Goal: Task Accomplishment & Management: Complete application form

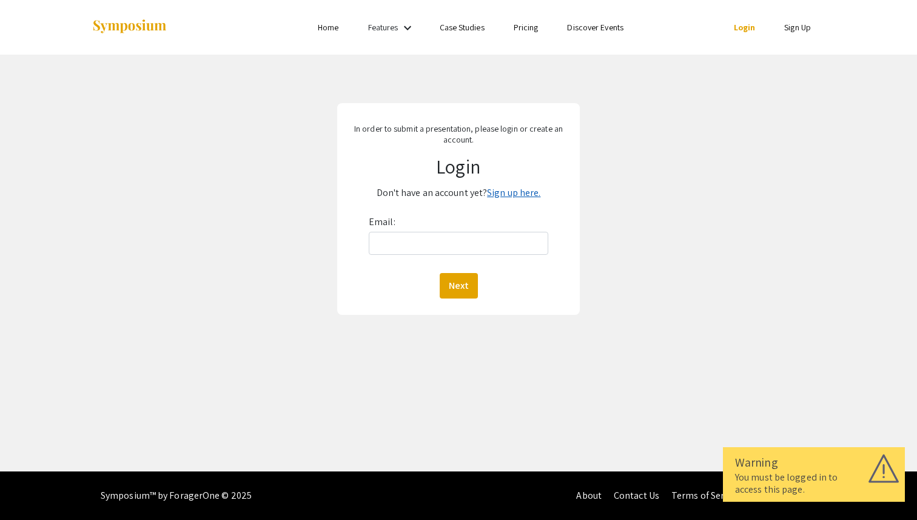
click at [517, 191] on link "Sign up here." at bounding box center [513, 192] width 53 height 13
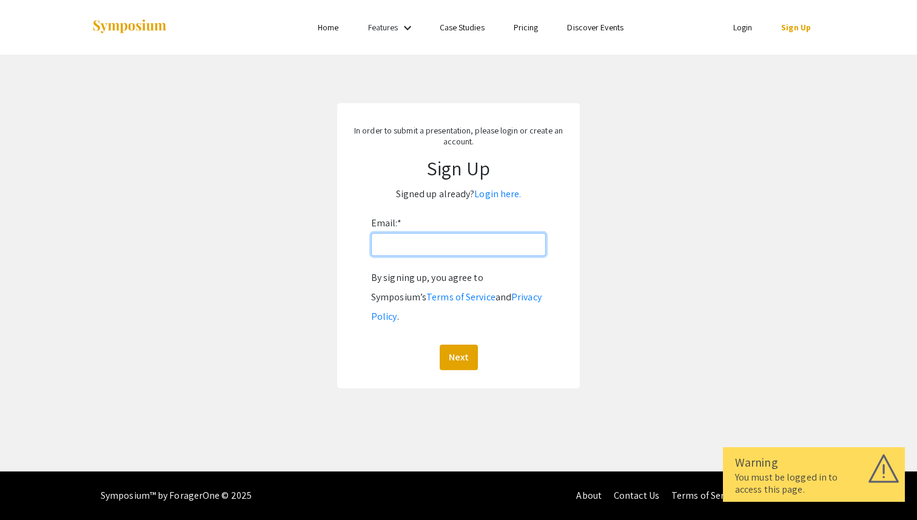
click at [428, 252] on input "Email: *" at bounding box center [458, 244] width 175 height 23
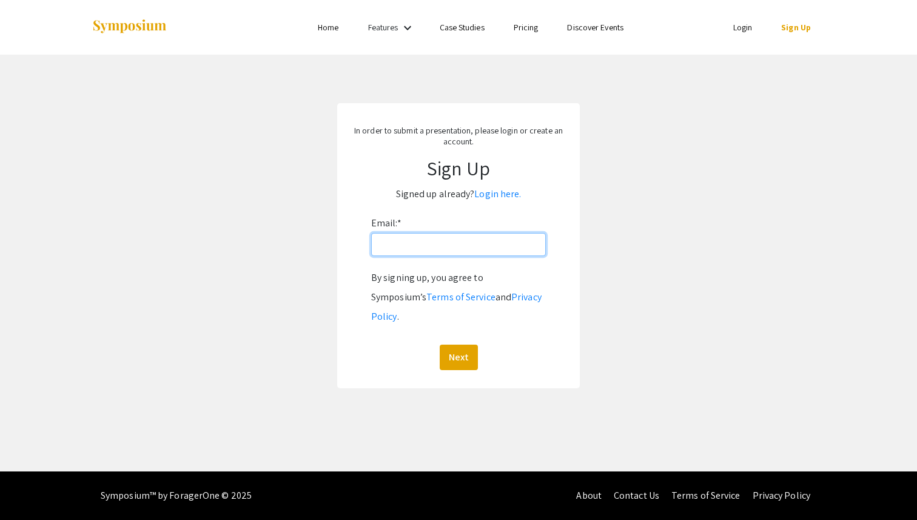
type input "[EMAIL_ADDRESS][DOMAIN_NAME]"
click at [460, 344] on button "Next" at bounding box center [459, 356] width 38 height 25
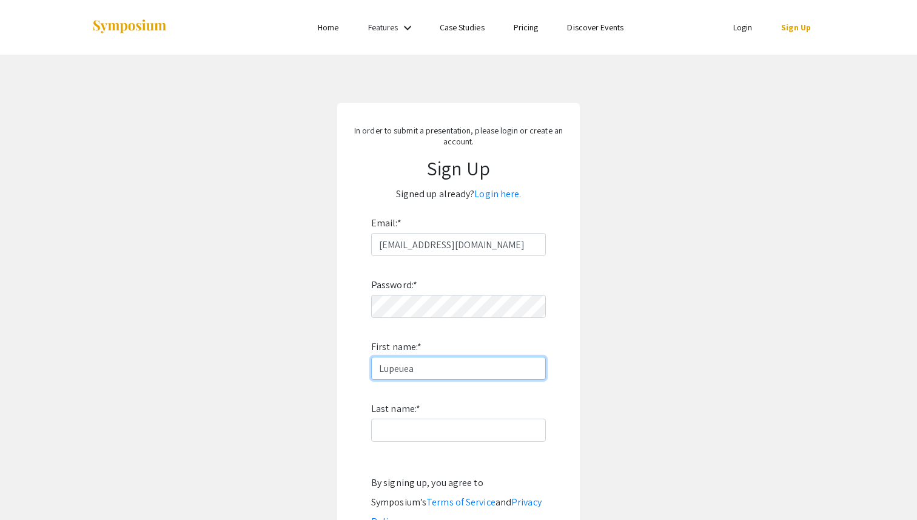
type input "Lupeuea"
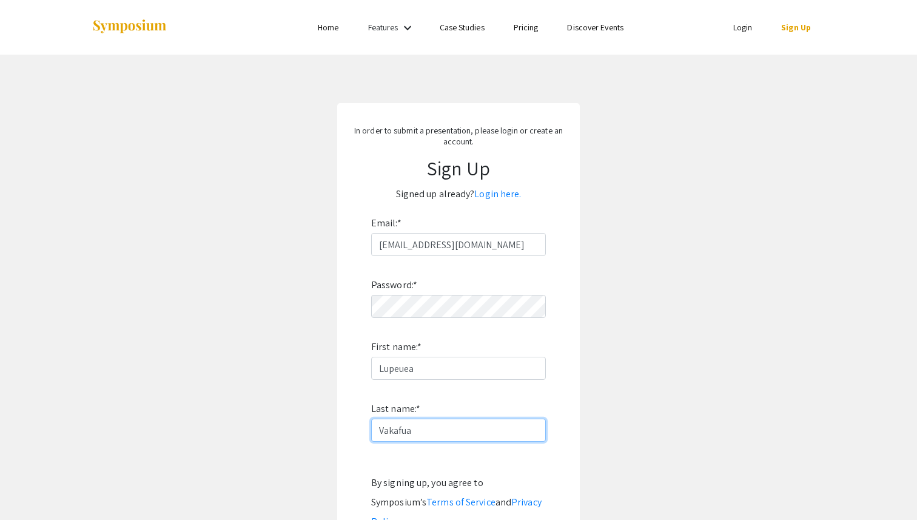
type input "Vakafua"
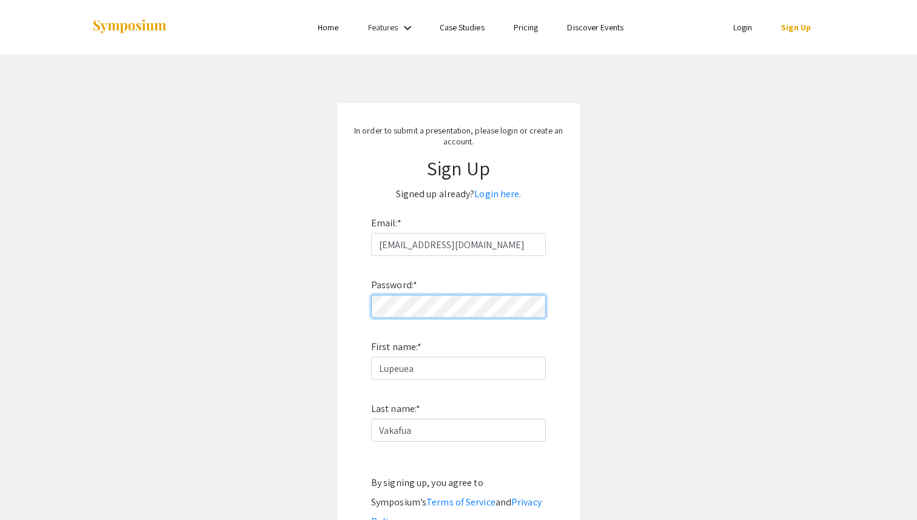
click at [346, 309] on div "In order to submit a presentation, please login or create an account. Sign Up S…" at bounding box center [458, 348] width 243 height 490
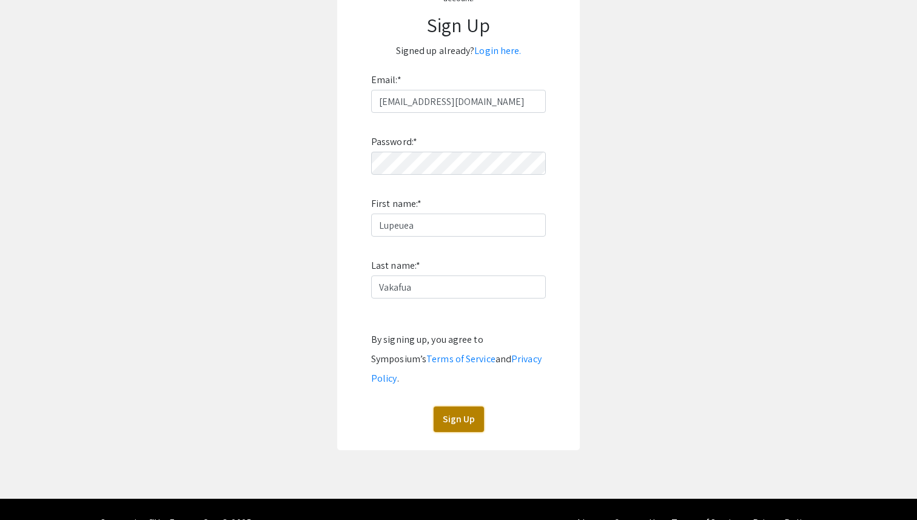
click at [465, 406] on button "Sign Up" at bounding box center [459, 418] width 50 height 25
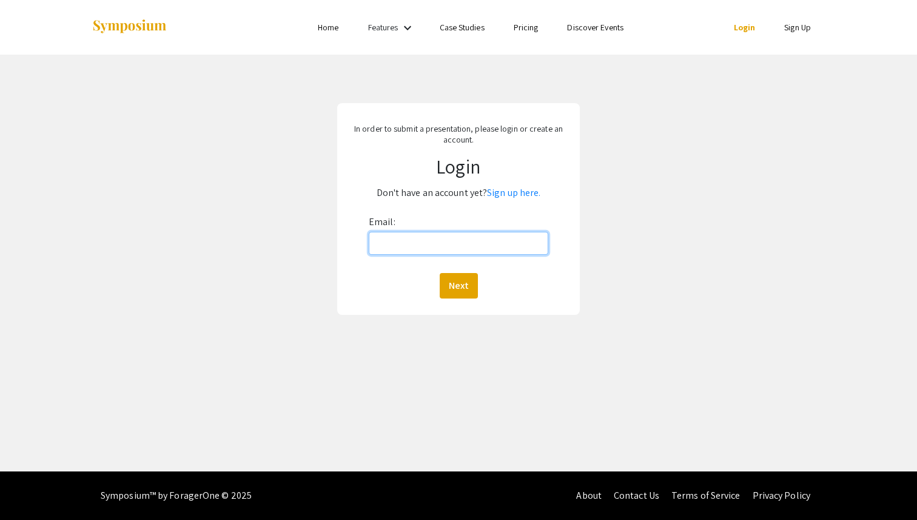
click at [434, 245] on input "Email:" at bounding box center [458, 243] width 179 height 23
type input "[EMAIL_ADDRESS][DOMAIN_NAME]"
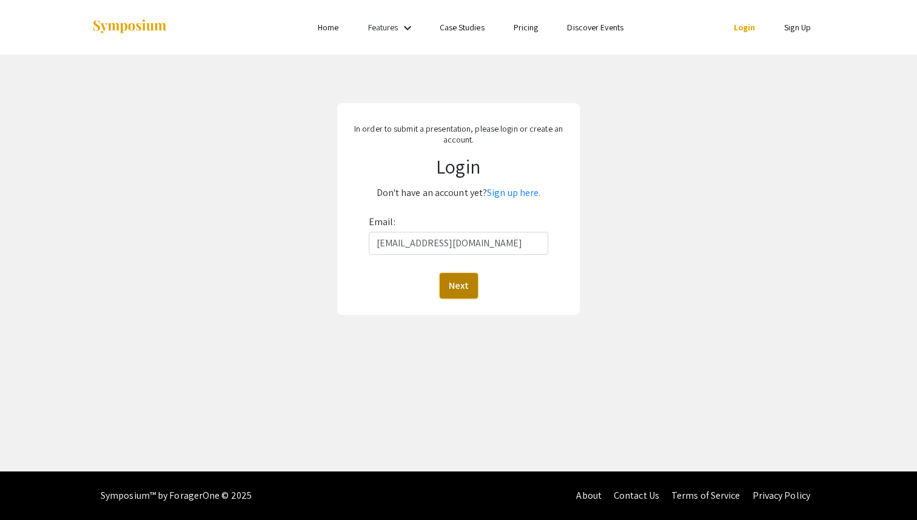
click at [463, 283] on button "Next" at bounding box center [459, 285] width 38 height 25
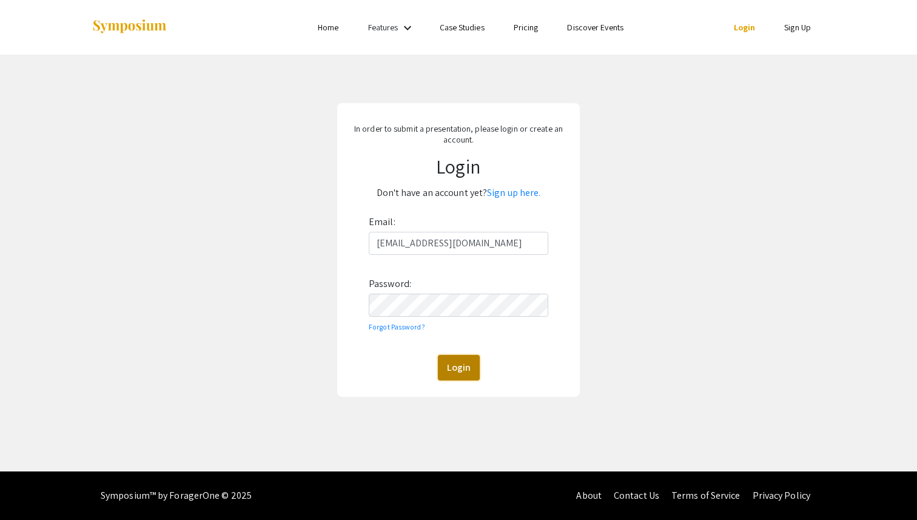
click at [461, 357] on button "Login" at bounding box center [459, 367] width 42 height 25
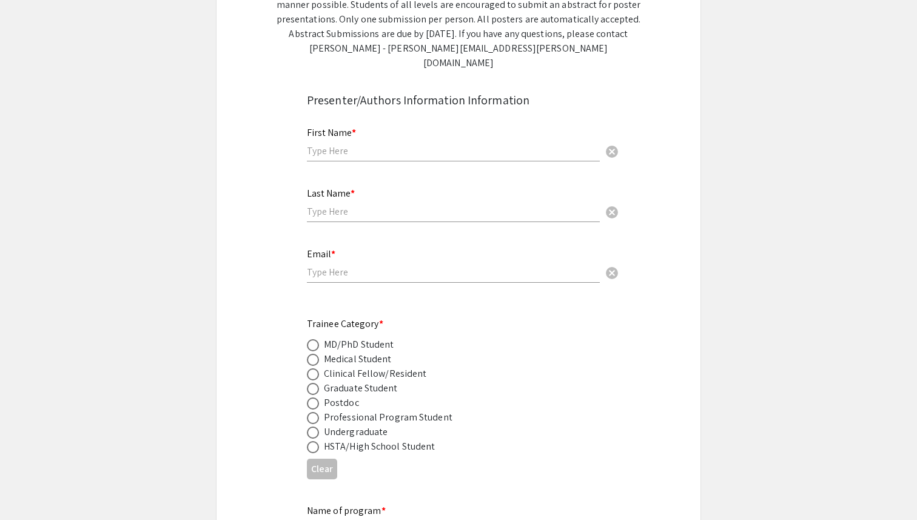
scroll to position [289, 0]
click at [317, 338] on span at bounding box center [313, 344] width 12 height 12
click at [317, 338] on input "radio" at bounding box center [313, 344] width 12 height 12
radio input "true"
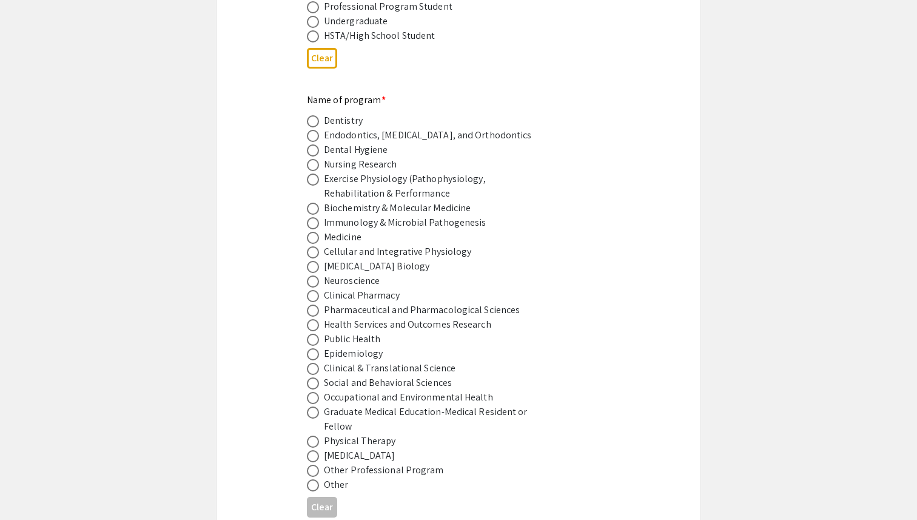
scroll to position [697, 0]
click at [314, 261] on span at bounding box center [313, 267] width 12 height 12
click at [314, 261] on input "radio" at bounding box center [313, 267] width 12 height 12
radio input "true"
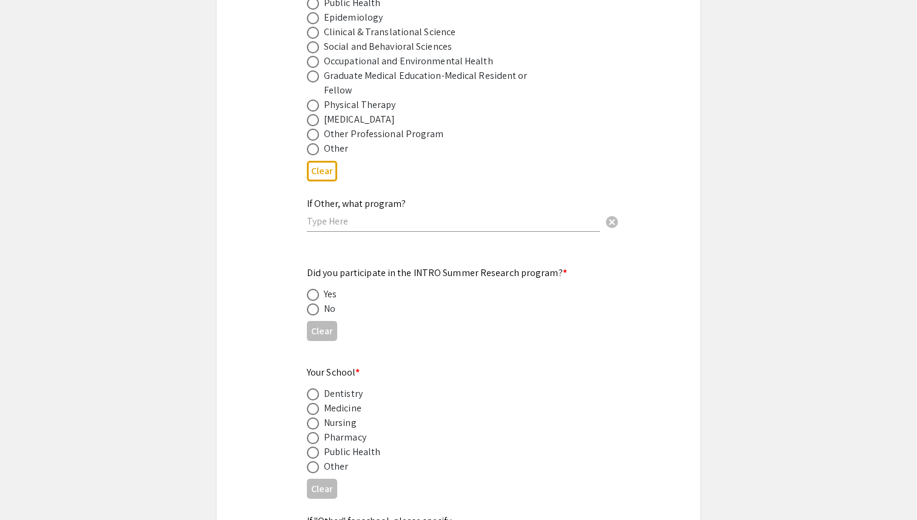
scroll to position [1036, 0]
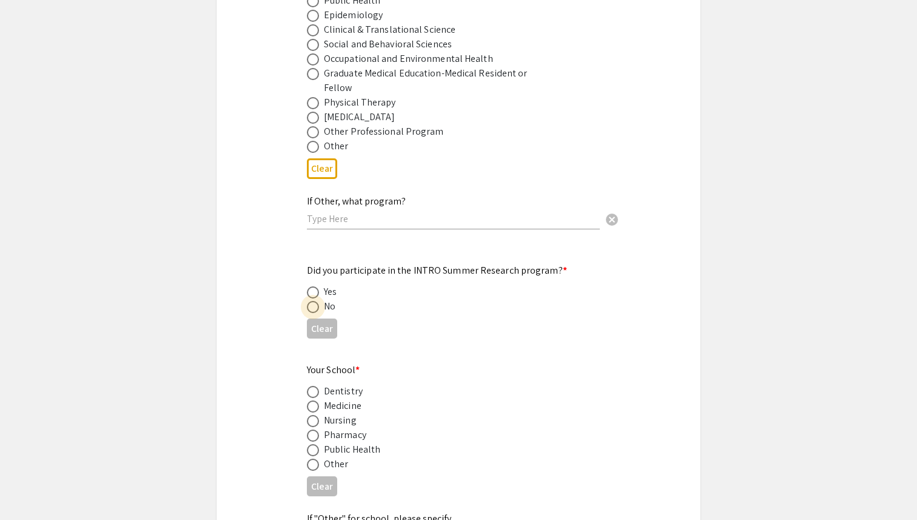
click at [310, 301] on span at bounding box center [313, 307] width 12 height 12
click at [310, 301] on input "radio" at bounding box center [313, 307] width 12 height 12
radio input "true"
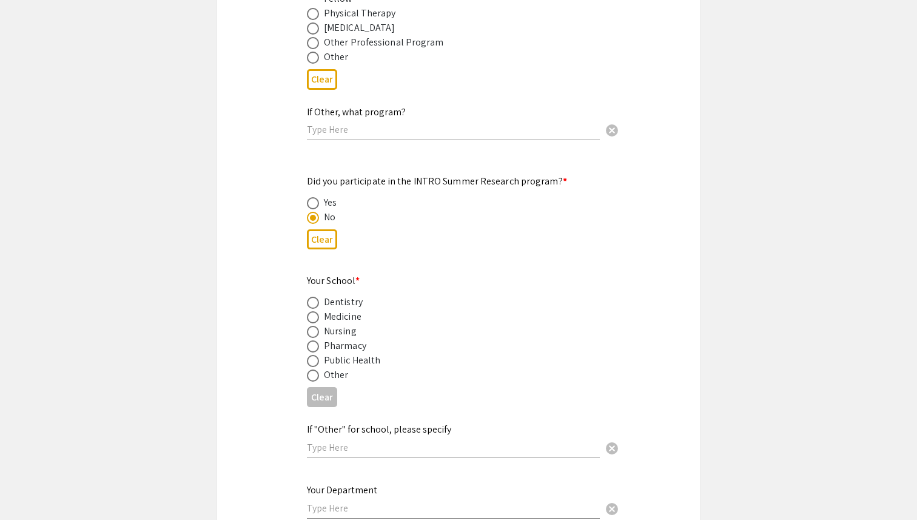
scroll to position [1128, 0]
click at [310, 309] on span at bounding box center [313, 315] width 12 height 12
click at [310, 309] on input "radio" at bounding box center [313, 315] width 12 height 12
radio input "true"
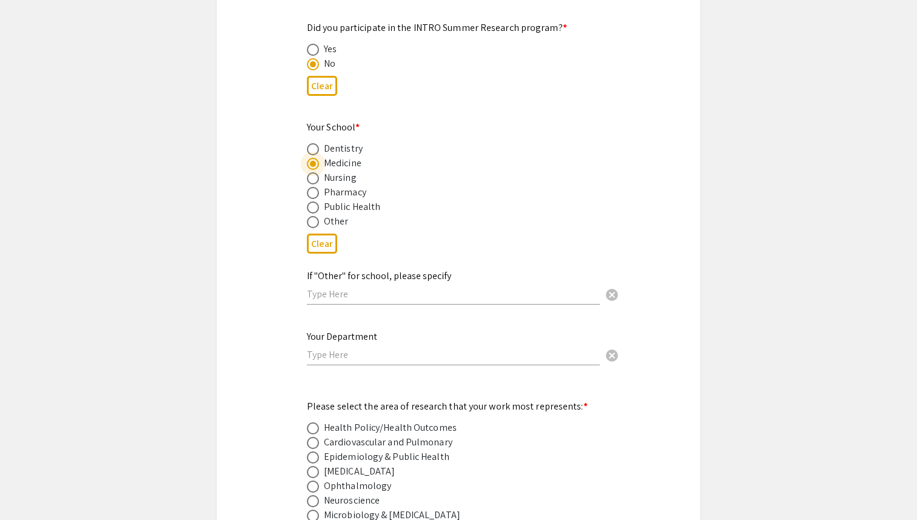
scroll to position [1280, 0]
click at [369, 347] on input "text" at bounding box center [453, 353] width 293 height 13
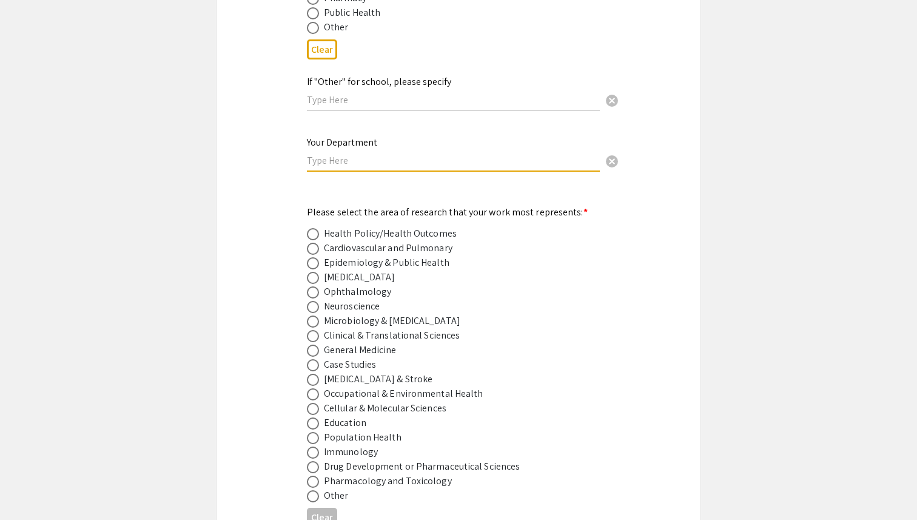
scroll to position [1474, 0]
click at [314, 270] on span at bounding box center [313, 276] width 12 height 12
click at [314, 270] on input "radio" at bounding box center [313, 276] width 12 height 12
radio input "true"
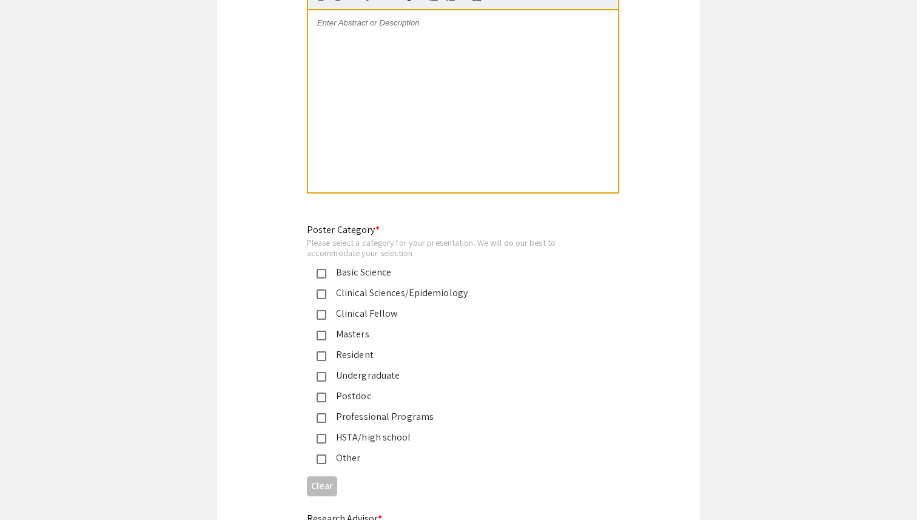
scroll to position [2637, 0]
click at [349, 266] on div "Basic Science" at bounding box center [453, 271] width 255 height 15
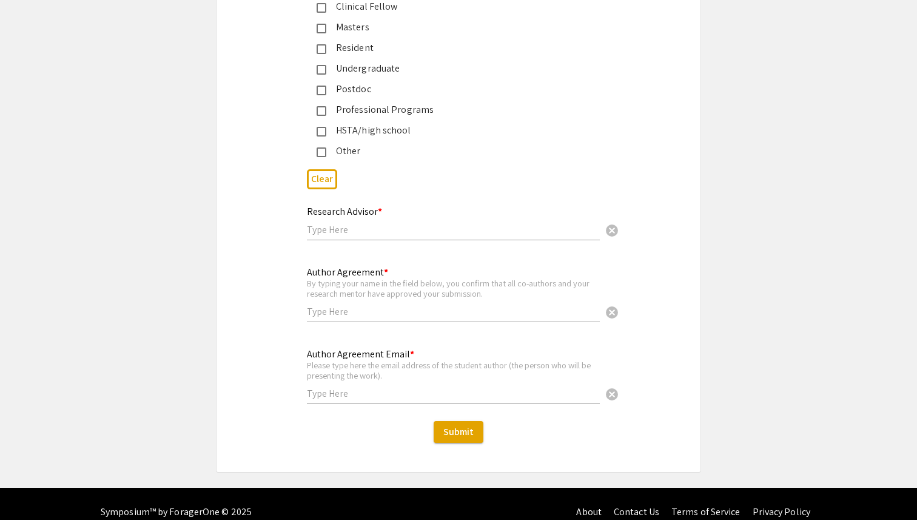
scroll to position [2945, 0]
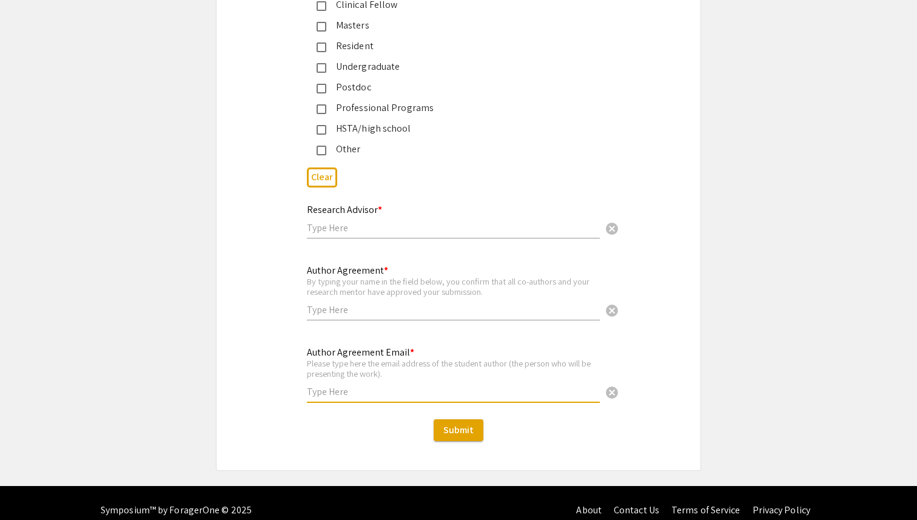
click at [326, 386] on input "text" at bounding box center [453, 391] width 293 height 13
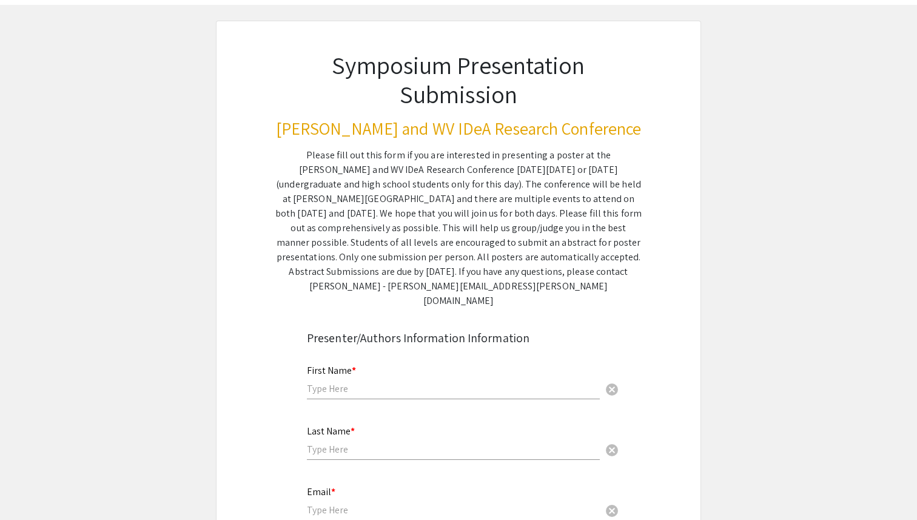
scroll to position [44, 0]
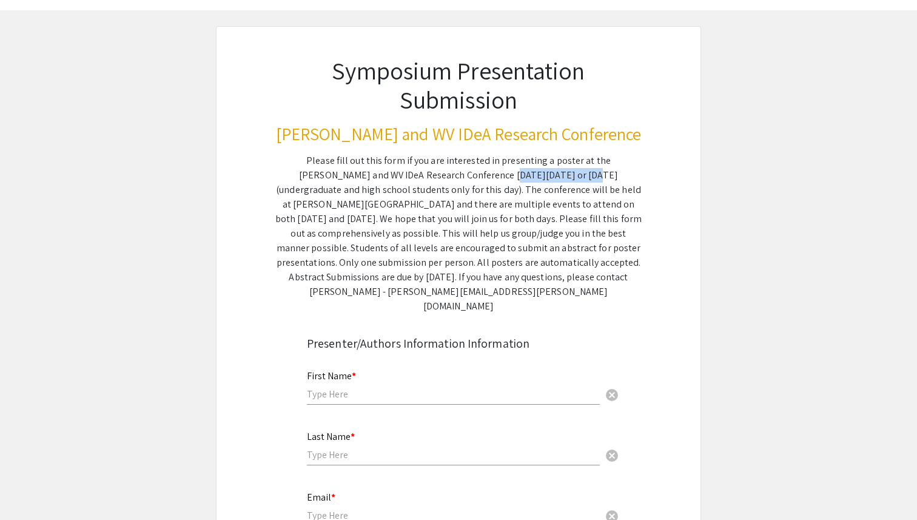
drag, startPoint x: 475, startPoint y: 173, endPoint x: 403, endPoint y: 173, distance: 72.2
click at [403, 172] on div "Please fill out this form if you are interested in presenting a poster at the […" at bounding box center [458, 233] width 366 height 160
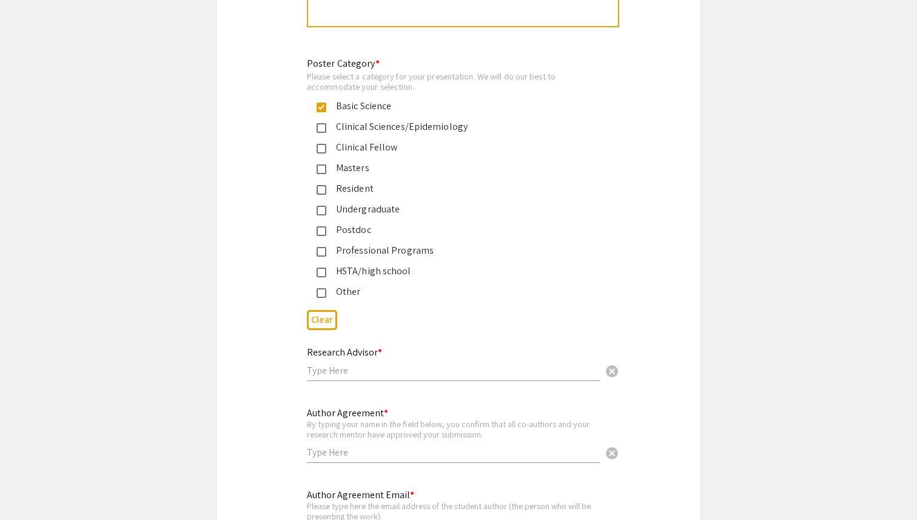
scroll to position [2954, 0]
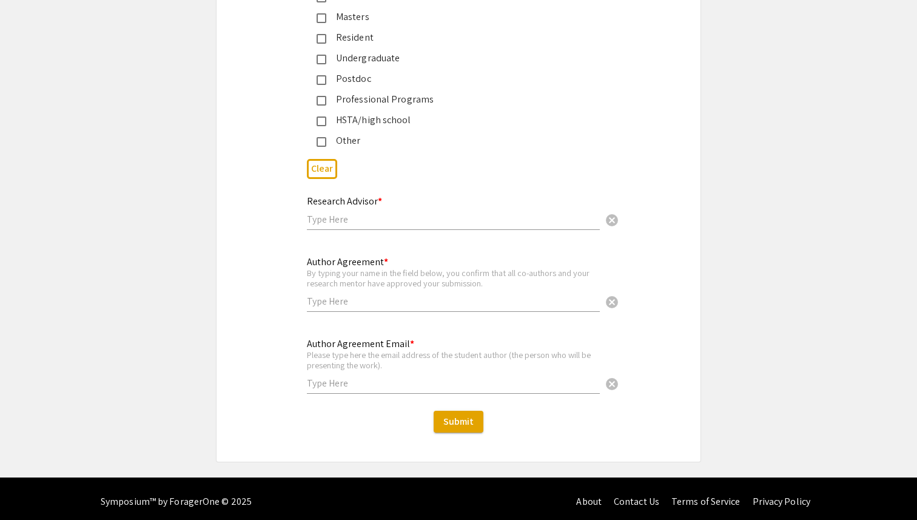
click at [417, 218] on input "text" at bounding box center [453, 219] width 293 height 13
type input "Naisana Seyedasli"
click at [508, 247] on div "Author Agreement * By typing your name in the field below, you confirm that all…" at bounding box center [453, 277] width 293 height 67
click at [330, 379] on input "text" at bounding box center [453, 383] width 293 height 13
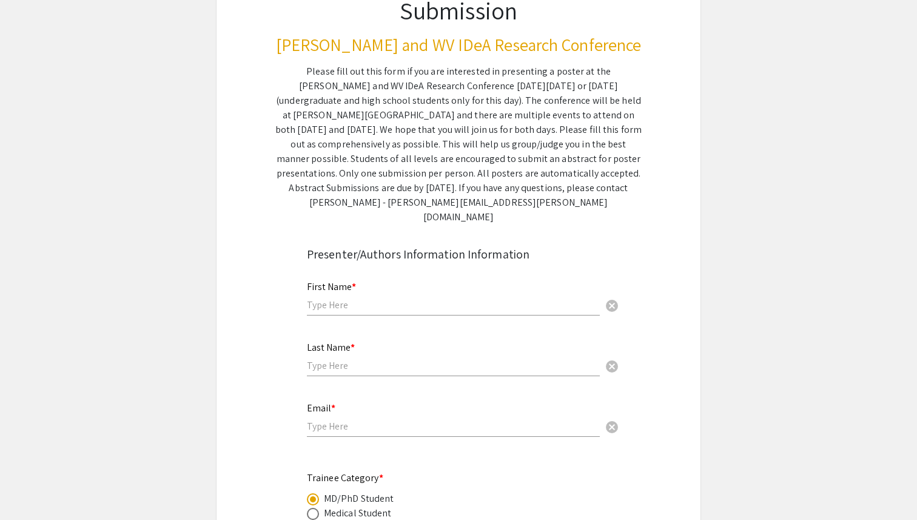
scroll to position [0, 0]
